Goal: Task Accomplishment & Management: Use online tool/utility

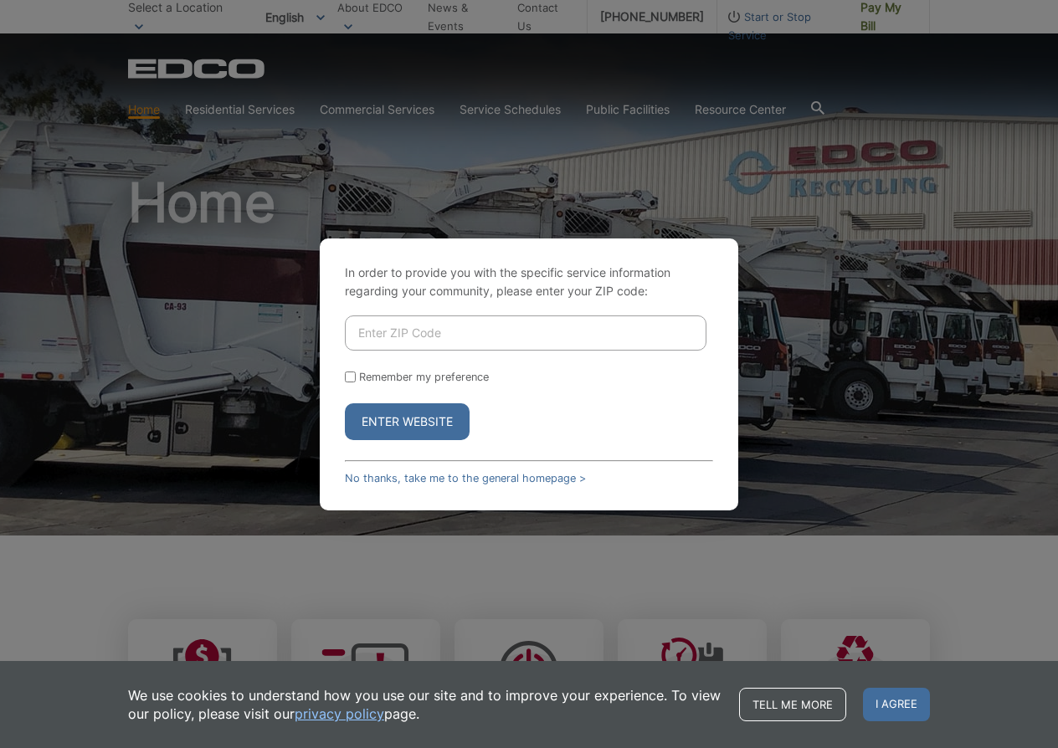
click at [372, 327] on input "Enter ZIP Code" at bounding box center [526, 333] width 362 height 35
type input "90245"
click at [395, 422] on button "Enter Website" at bounding box center [407, 421] width 125 height 37
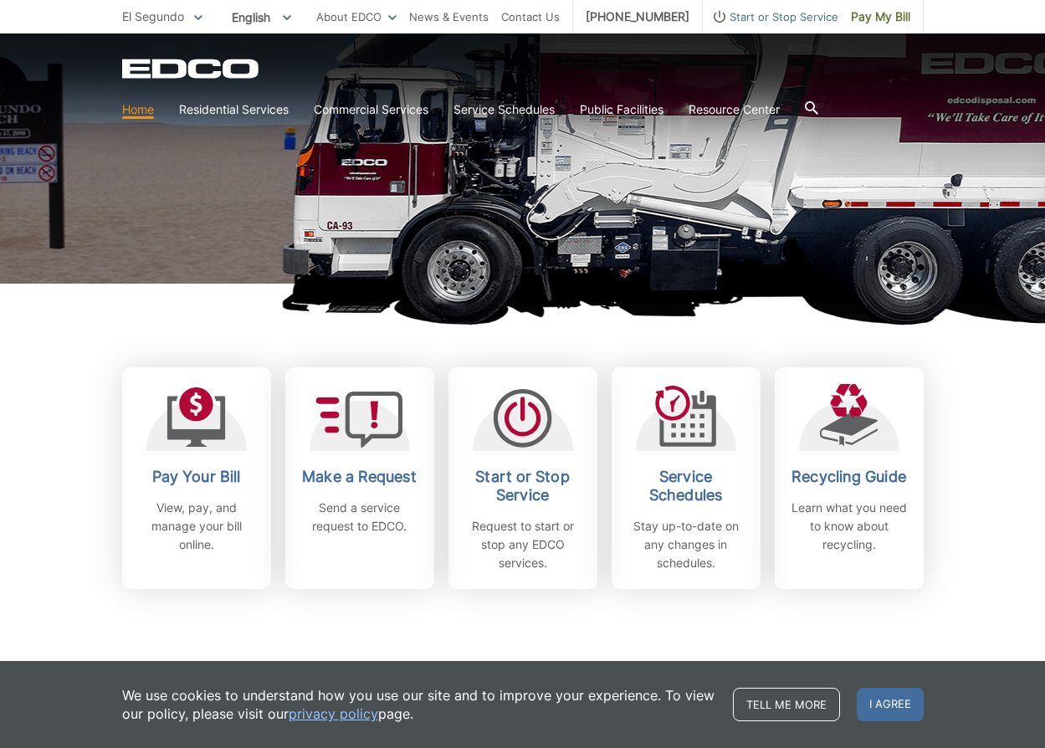
scroll to position [279, 0]
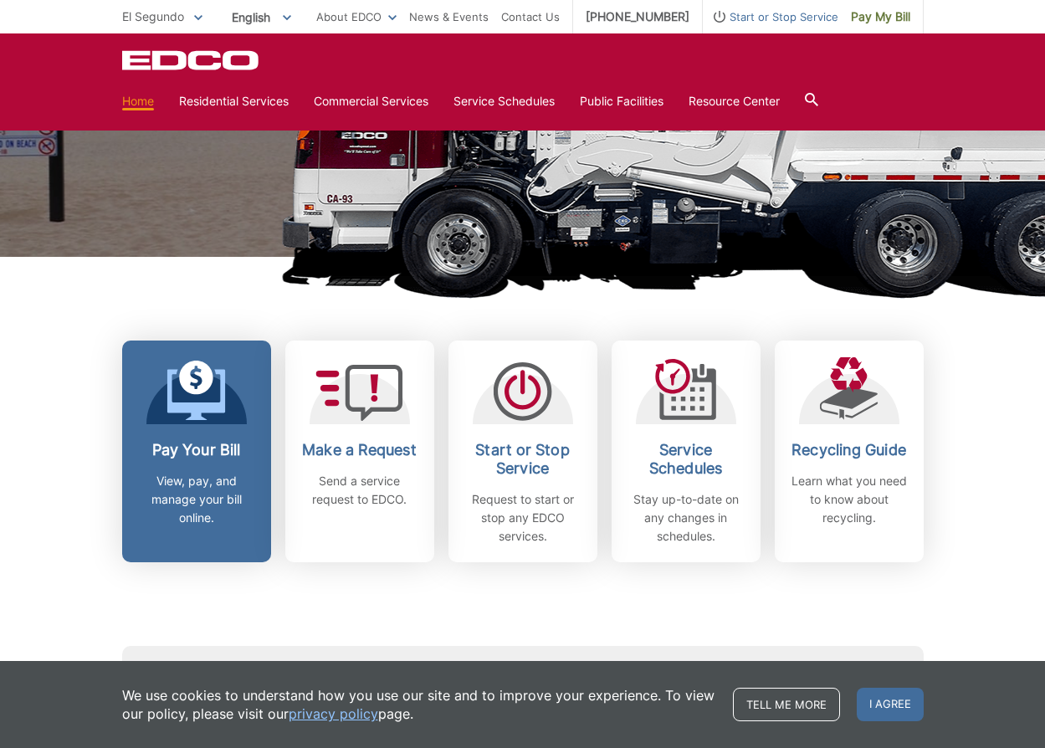
click at [199, 386] on icon at bounding box center [196, 378] width 34 height 34
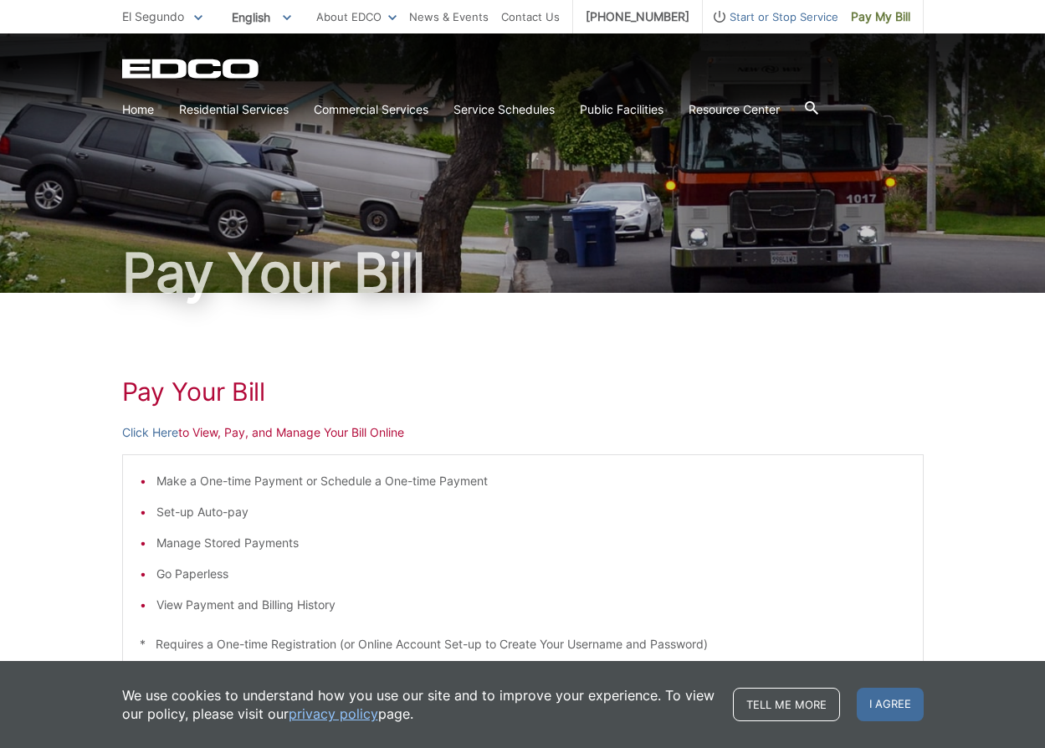
click at [233, 480] on li "Make a One-time Payment or Schedule a One-time Payment" at bounding box center [531, 481] width 750 height 18
click at [251, 480] on li "Make a One-time Payment or Schedule a One-time Payment" at bounding box center [531, 481] width 750 height 18
